Goal: Transaction & Acquisition: Book appointment/travel/reservation

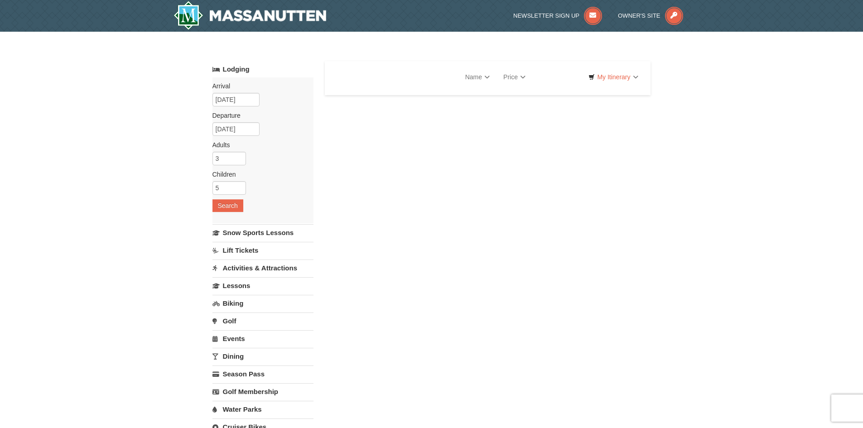
select select "10"
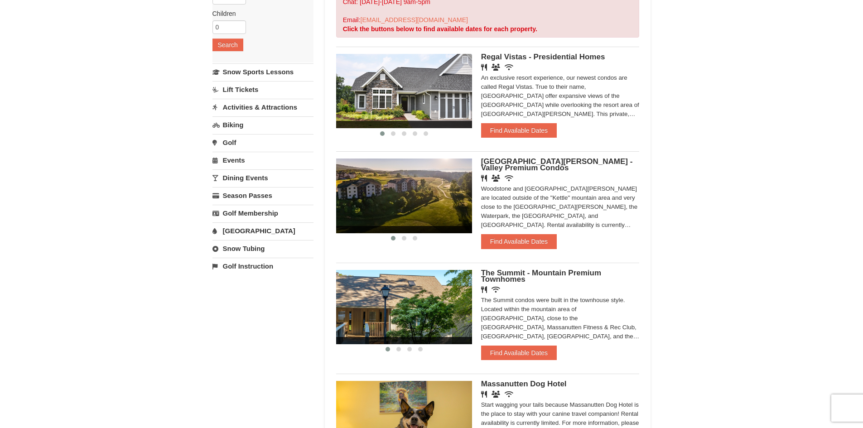
scroll to position [181, 0]
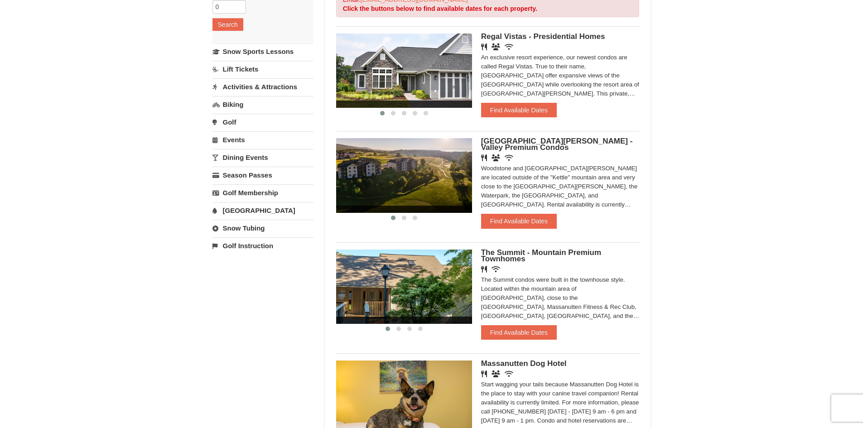
click at [436, 283] on img at bounding box center [404, 286] width 136 height 74
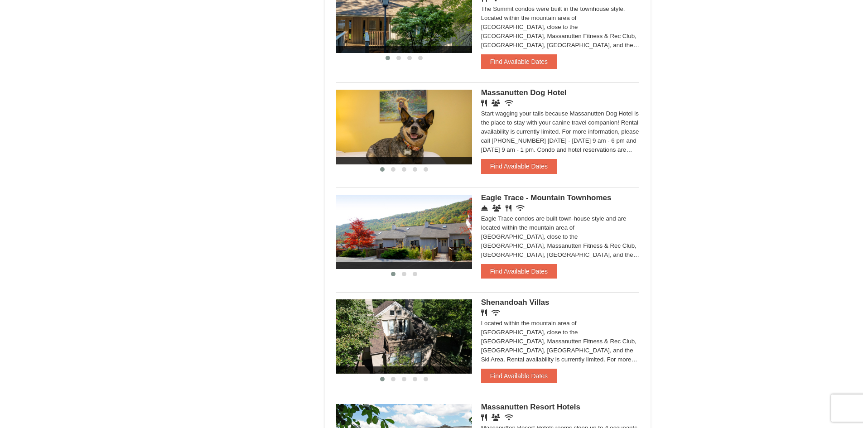
scroll to position [453, 0]
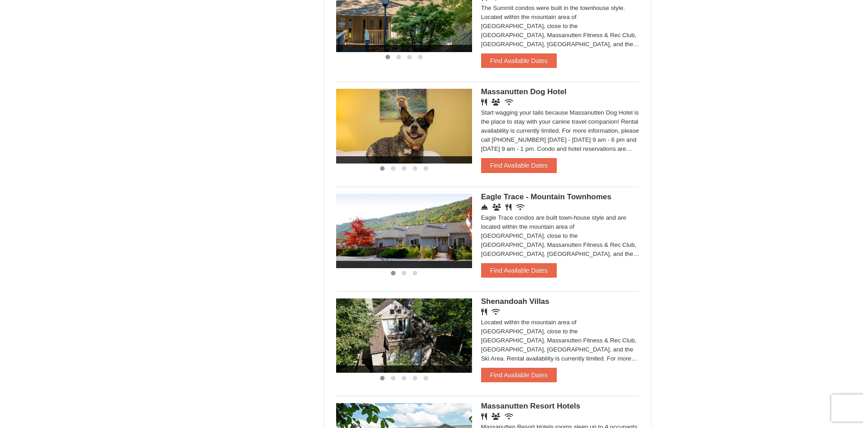
click at [388, 316] on img at bounding box center [404, 335] width 136 height 74
click at [400, 336] on img at bounding box center [404, 335] width 136 height 74
click at [511, 373] on button "Find Available Dates" at bounding box center [519, 375] width 76 height 14
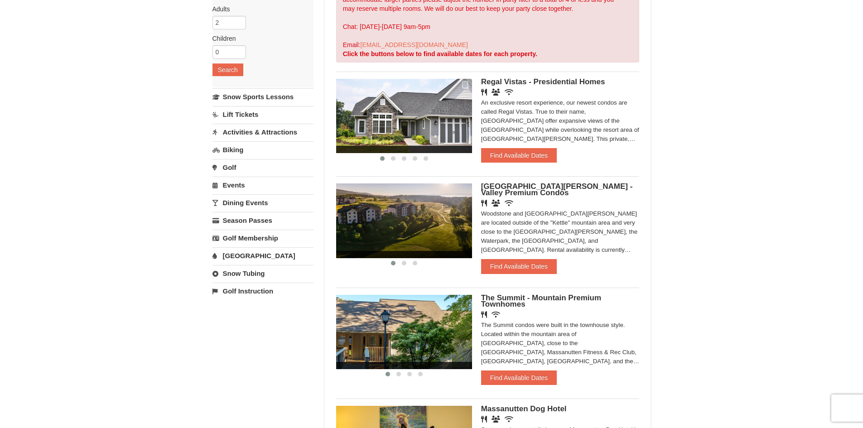
scroll to position [0, 0]
